Goal: Browse casually

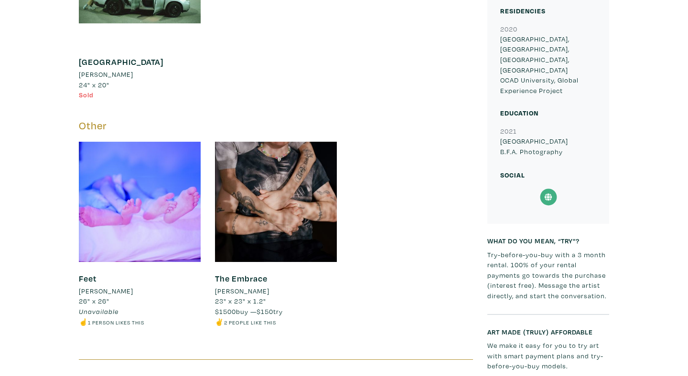
scroll to position [1182, 0]
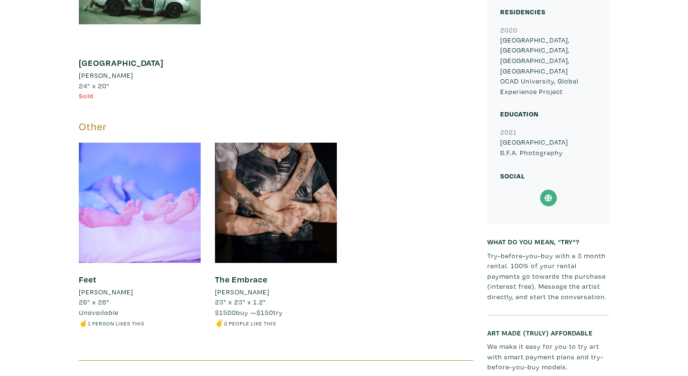
click at [123, 206] on div at bounding box center [140, 203] width 122 height 122
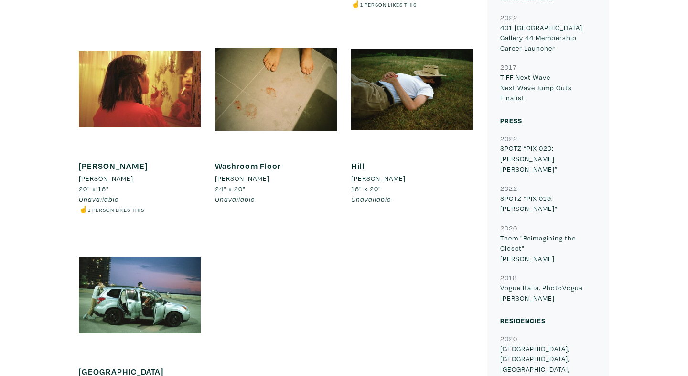
scroll to position [971, 0]
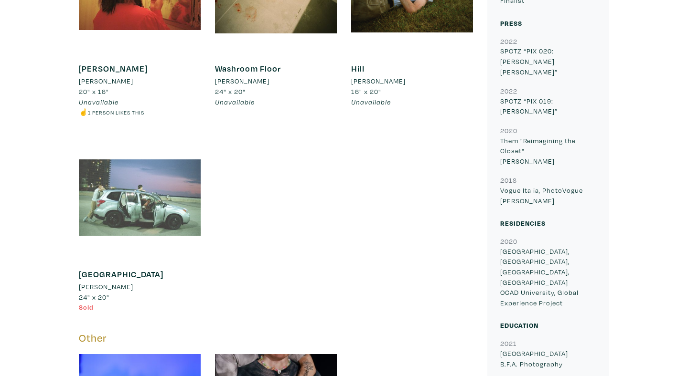
click at [123, 192] on div at bounding box center [140, 198] width 122 height 122
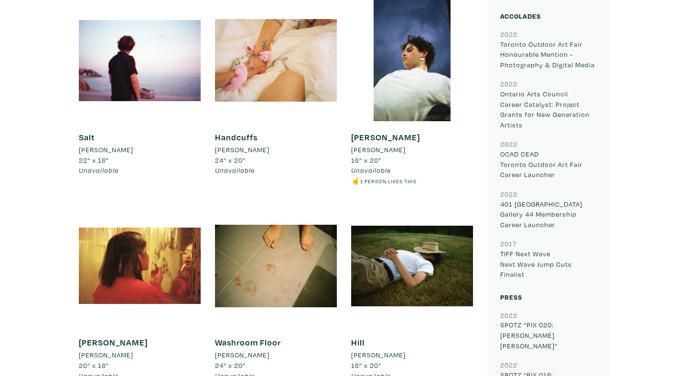
scroll to position [877, 0]
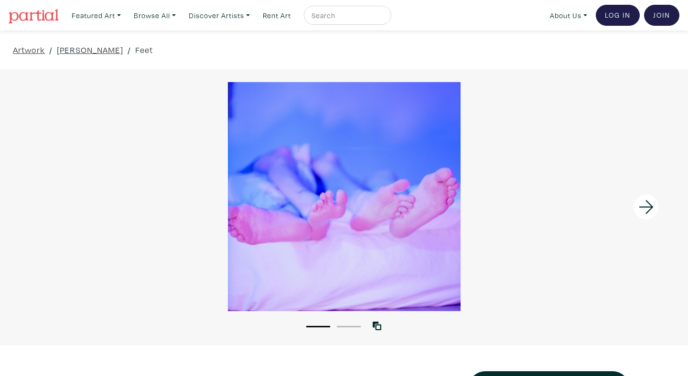
click at [647, 205] on icon at bounding box center [646, 207] width 32 height 26
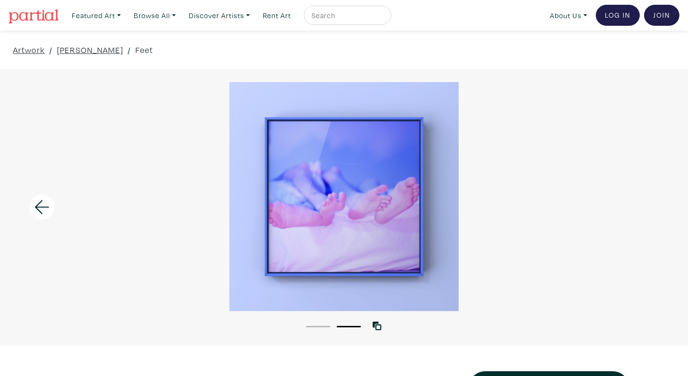
click at [36, 204] on icon at bounding box center [42, 207] width 32 height 26
